Goal: Transaction & Acquisition: Purchase product/service

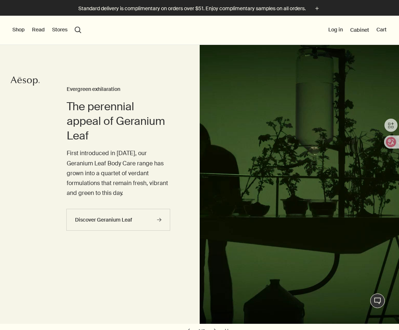
drag, startPoint x: 124, startPoint y: 265, endPoint x: 129, endPoint y: 249, distance: 17.3
click at [125, 264] on div "The perennial appeal of Geranium Leaf Evergreen exhilaration First introduced i…" at bounding box center [119, 184] width 104 height 279
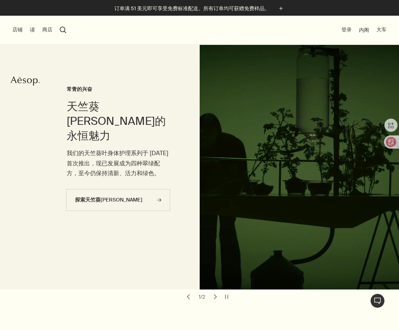
click at [151, 47] on div "天竺葵叶的永恒魅力 常青的兴奋 我们的天竺葵叶身体护理系列于 1998 年首次推出，现已发展成为四种翠绿配方，至今仍保持清新、活力和绿色。 探索天竺葵叶 ri…" at bounding box center [119, 167] width 104 height 244
click at [48, 32] on button "商店" at bounding box center [47, 29] width 10 height 7
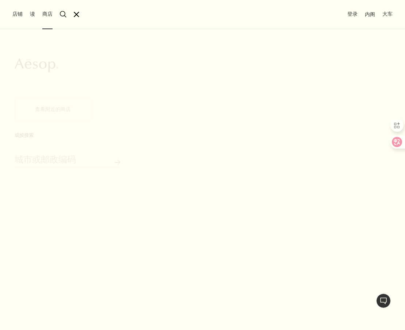
click at [15, 14] on button "店铺" at bounding box center [17, 14] width 10 height 7
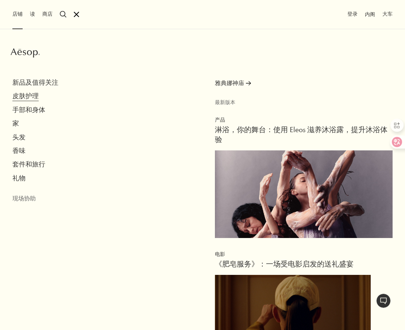
click at [35, 94] on button "皮肤护理" at bounding box center [25, 96] width 26 height 8
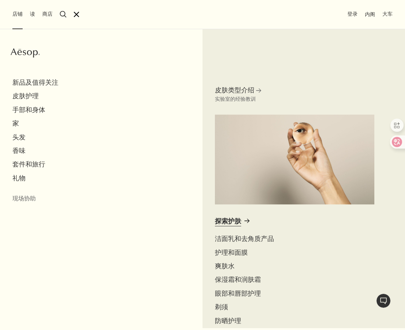
click at [227, 217] on font "探索护肤" at bounding box center [228, 221] width 26 height 9
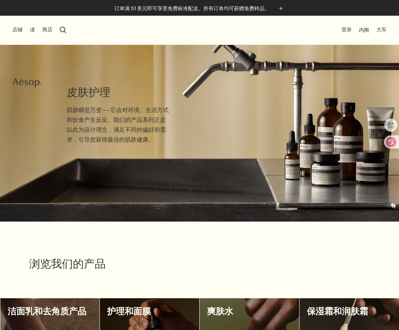
click at [298, 266] on div "浏览我们的产品" at bounding box center [199, 248] width 341 height 55
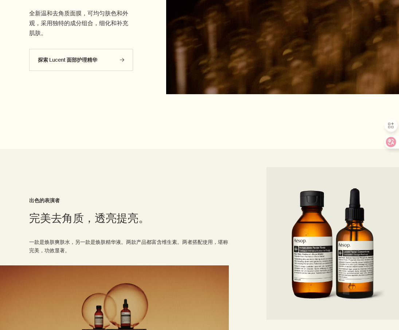
scroll to position [730, 0]
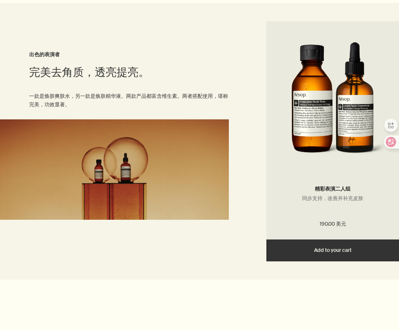
click at [336, 251] on button "Add Add to your cart" at bounding box center [333, 250] width 133 height 22
click at [339, 244] on button "Added Added to your cart Add Add to your cart" at bounding box center [333, 250] width 133 height 22
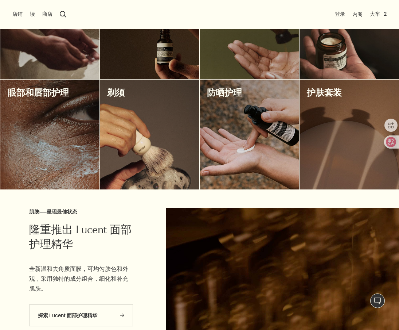
scroll to position [146, 0]
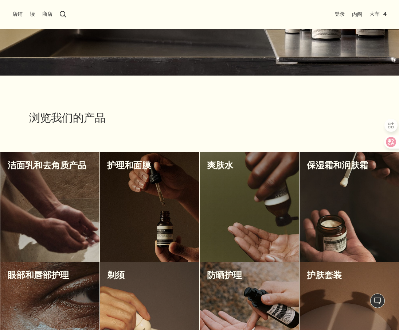
drag, startPoint x: 280, startPoint y: 108, endPoint x: 282, endPoint y: 103, distance: 5.7
click at [280, 108] on div "浏览我们的产品" at bounding box center [199, 103] width 341 height 55
click at [375, 13] on button "大车 4" at bounding box center [378, 14] width 17 height 7
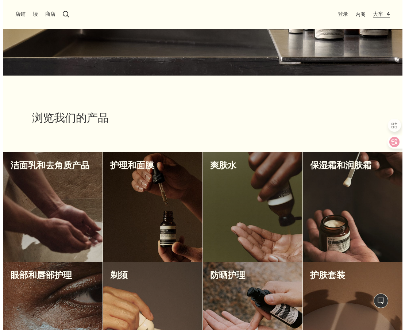
scroll to position [0, 0]
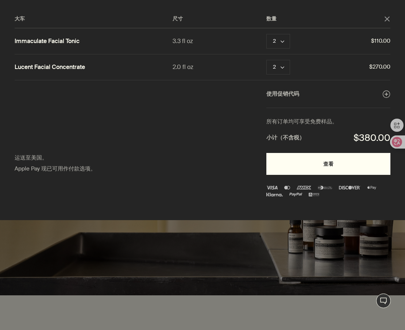
click at [347, 169] on button "查看" at bounding box center [328, 164] width 124 height 22
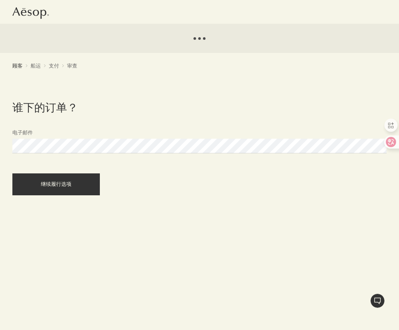
click at [90, 144] on div "实时协助 Aesop logo 加载中... 顾客 chevron 船运 chevron 支付 chevron 审查 谁下的订单？ 电子邮件 继续履行选项 订…" at bounding box center [199, 204] width 399 height 408
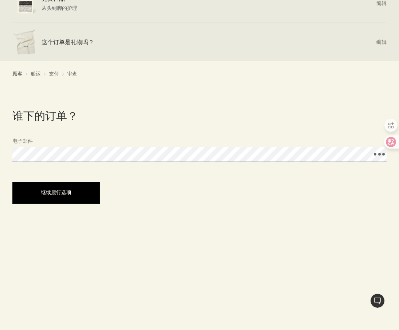
click at [56, 200] on button "继续履行选项" at bounding box center [56, 193] width 88 height 22
click at [80, 196] on button "继续履行选项" at bounding box center [56, 193] width 88 height 22
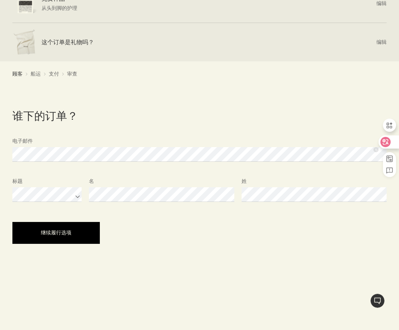
click at [75, 229] on button "继续履行选项" at bounding box center [56, 233] width 88 height 22
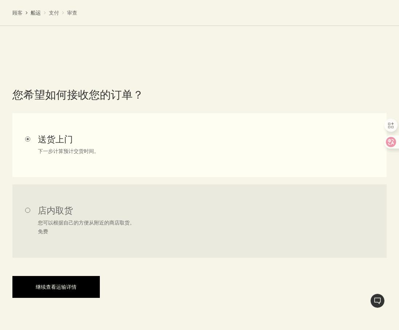
scroll to position [365, 0]
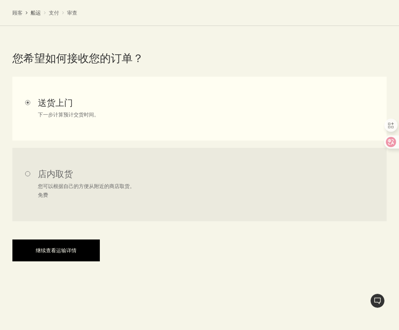
click at [64, 250] on font "继续查看运输详情" at bounding box center [56, 250] width 41 height 7
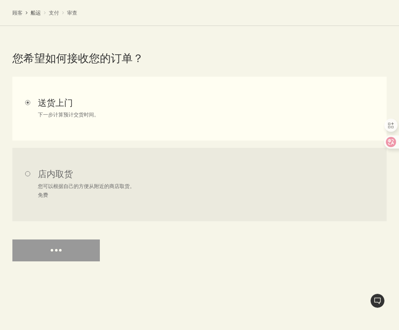
select select "US"
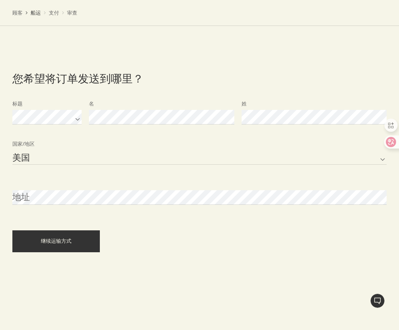
scroll to position [498, 0]
select select "US"
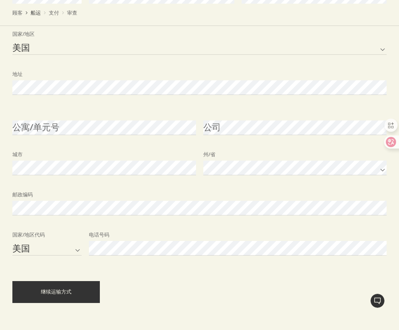
scroll to position [630, 0]
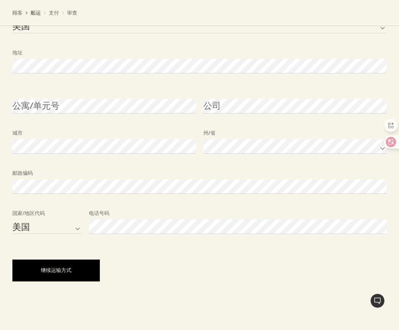
click at [73, 267] on button "继续运输方式" at bounding box center [56, 270] width 88 height 22
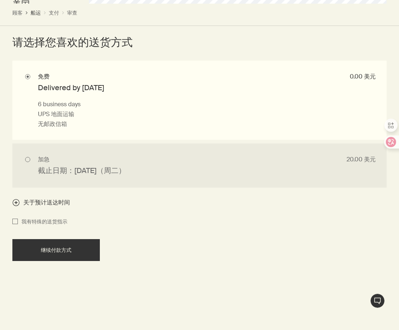
scroll to position [854, 0]
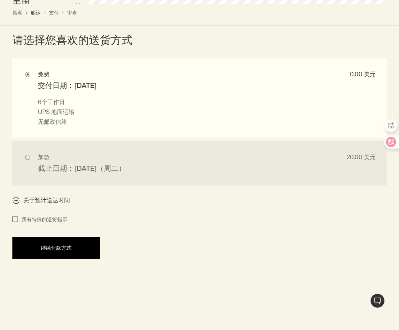
click at [54, 248] on font "继续付款方式" at bounding box center [56, 247] width 31 height 7
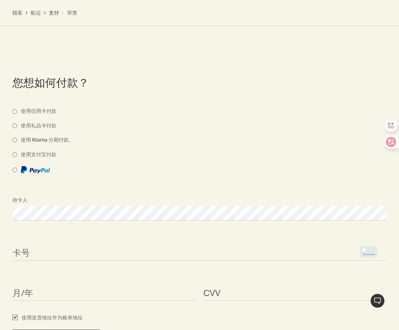
scroll to position [772, 0]
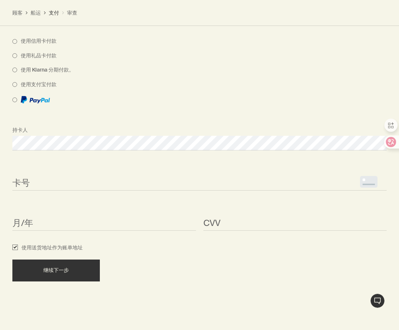
click at [81, 175] on div "卡号 <p>Your browser does not support iframes.</p>" at bounding box center [200, 176] width 382 height 27
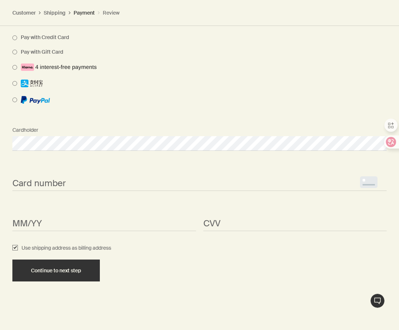
scroll to position [761, 0]
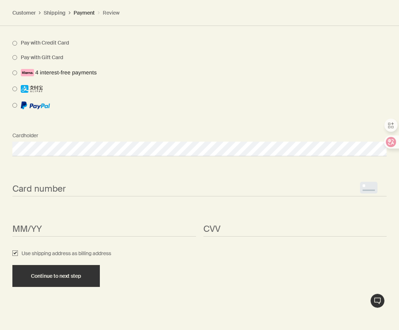
click at [118, 192] on div "Card number <p>Your browser does not support iframes.</p> MM/YY <p>Your browser…" at bounding box center [200, 209] width 382 height 80
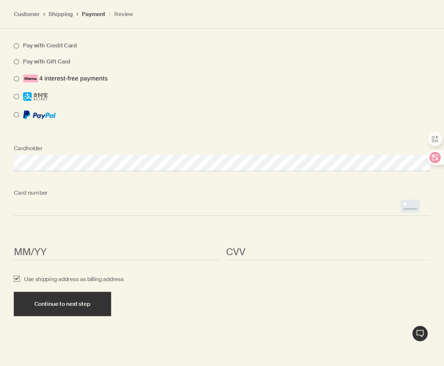
scroll to position [550, 0]
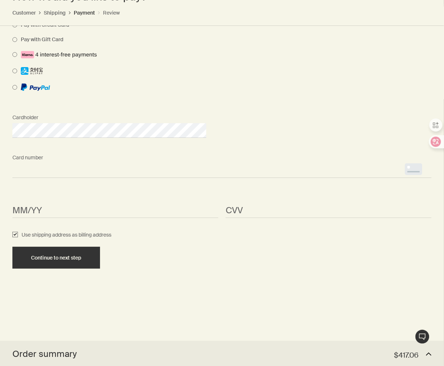
click at [141, 178] on div "Card number <p>Your browser does not support iframes.</p>" at bounding box center [222, 164] width 426 height 27
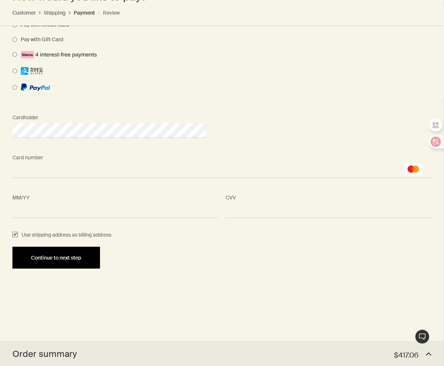
click at [81, 261] on span "Continue to next step" at bounding box center [56, 257] width 50 height 5
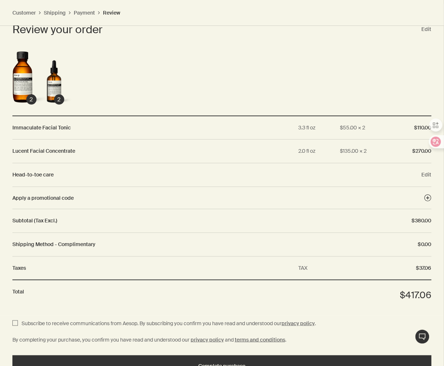
scroll to position [781, 0]
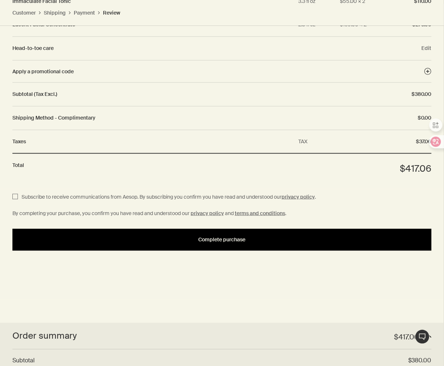
click at [252, 251] on button "Complete purchase" at bounding box center [221, 240] width 419 height 22
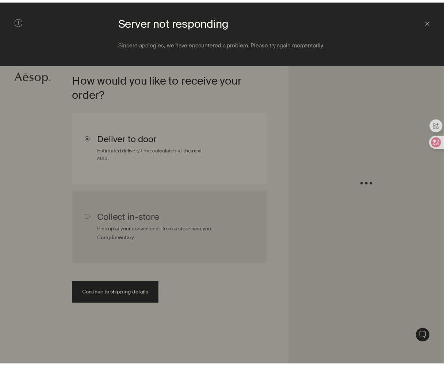
scroll to position [163, 0]
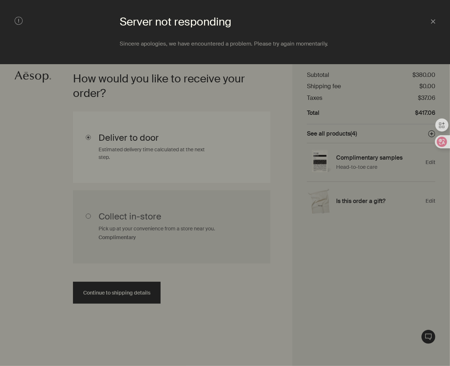
click at [430, 22] on div "Close" at bounding box center [417, 22] width 35 height 8
click at [264, 225] on div at bounding box center [225, 183] width 450 height 366
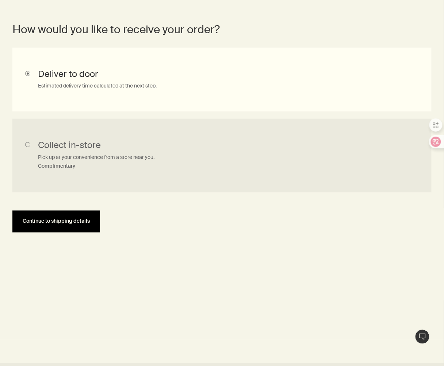
click at [90, 224] on span "Continue to shipping details" at bounding box center [56, 221] width 67 height 5
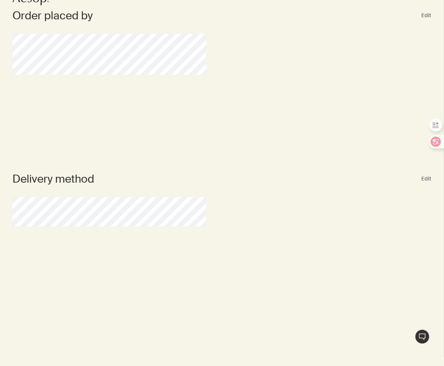
scroll to position [0, 0]
